Goal: Information Seeking & Learning: Learn about a topic

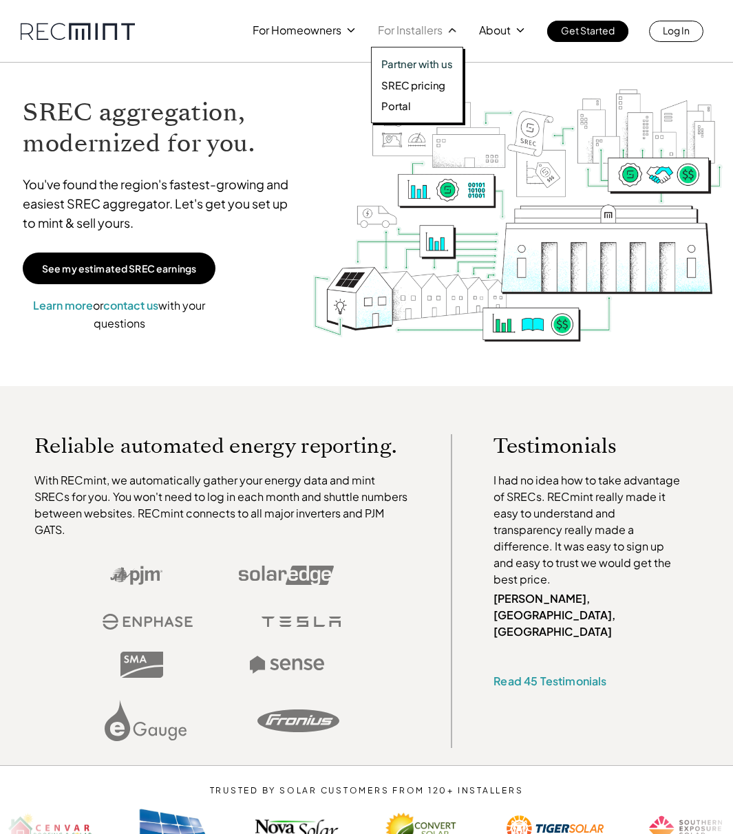
drag, startPoint x: 406, startPoint y: 77, endPoint x: 405, endPoint y: 85, distance: 8.3
click at [406, 77] on div "Partner with us SREC pricing Portal" at bounding box center [417, 85] width 92 height 76
click at [405, 86] on p "SREC pricing" at bounding box center [413, 85] width 64 height 14
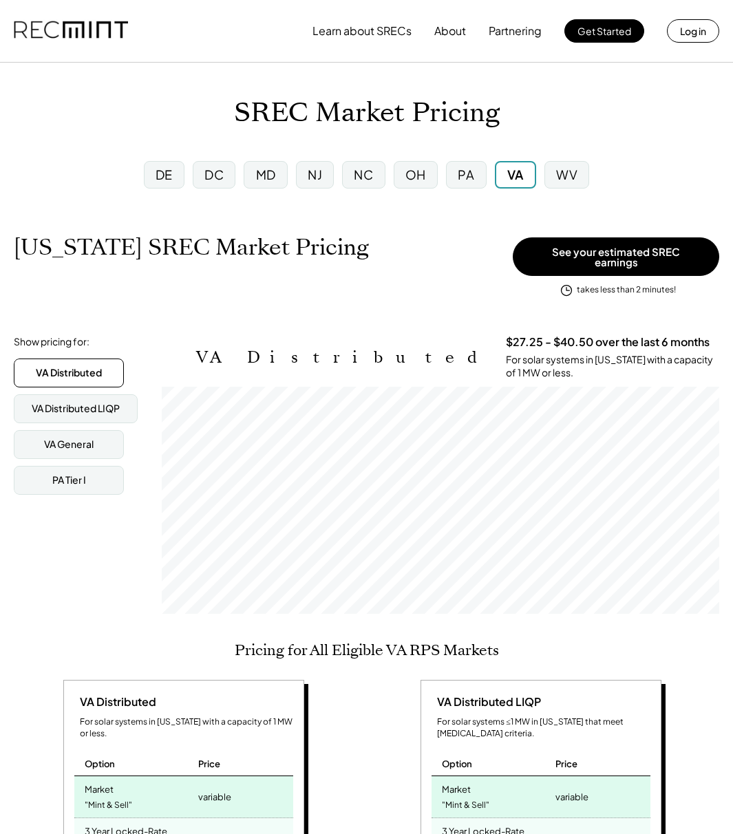
scroll to position [227, 557]
click at [461, 185] on div "PA" at bounding box center [466, 175] width 40 height 28
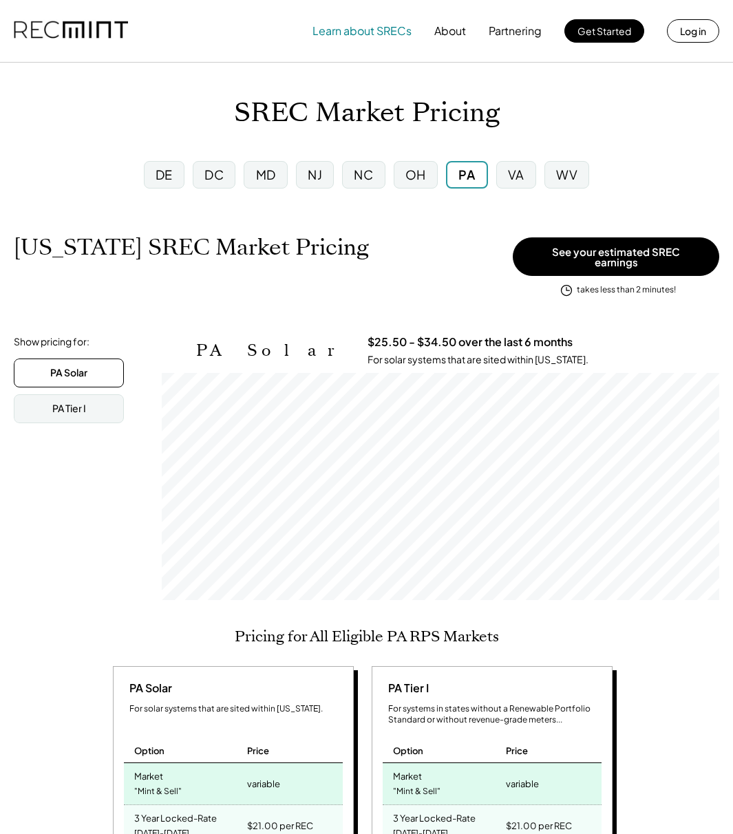
click at [139, 17] on div "Learn about SRECs About Partnering Get Started Log in" at bounding box center [366, 31] width 733 height 62
click at [96, 30] on img at bounding box center [71, 31] width 114 height 47
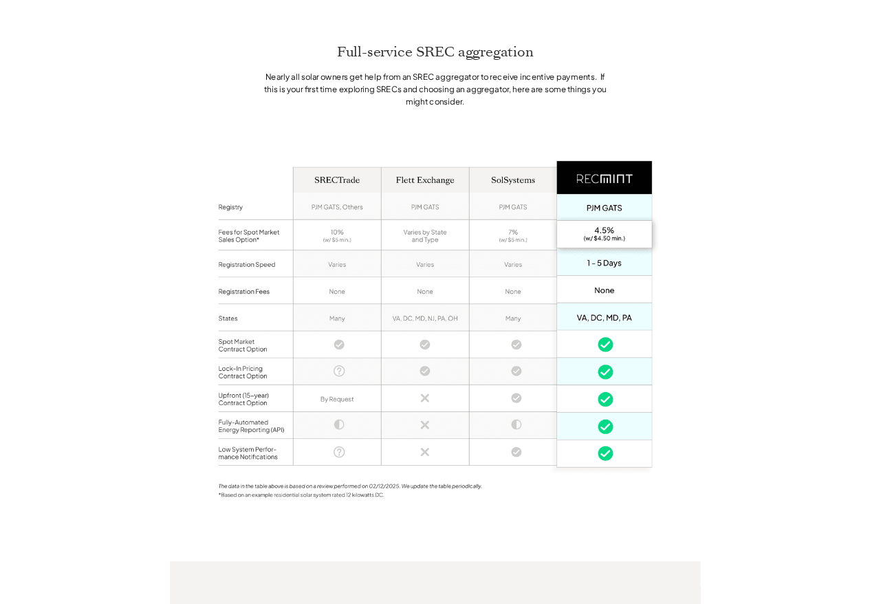
scroll to position [785, 0]
